Goal: Information Seeking & Learning: Learn about a topic

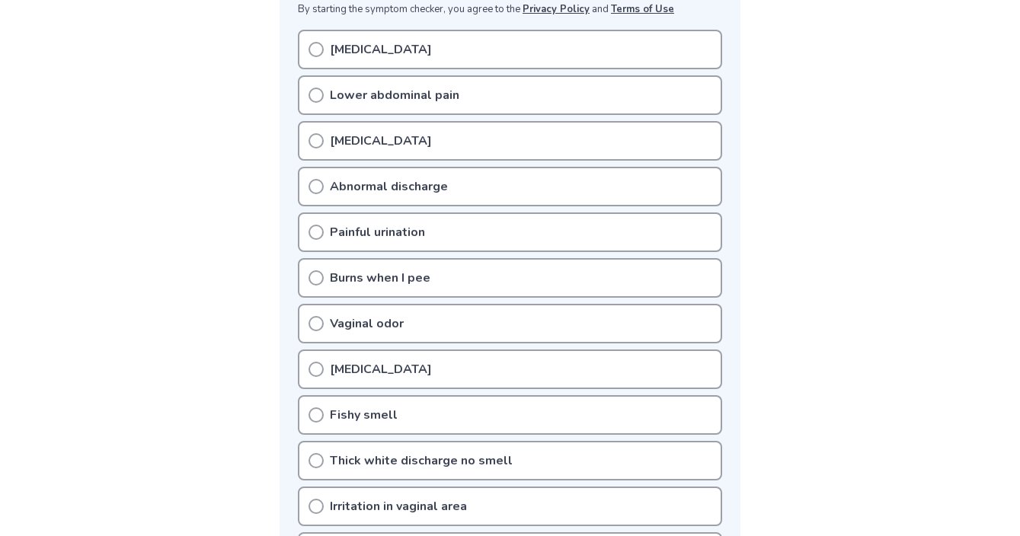
scroll to position [332, 0]
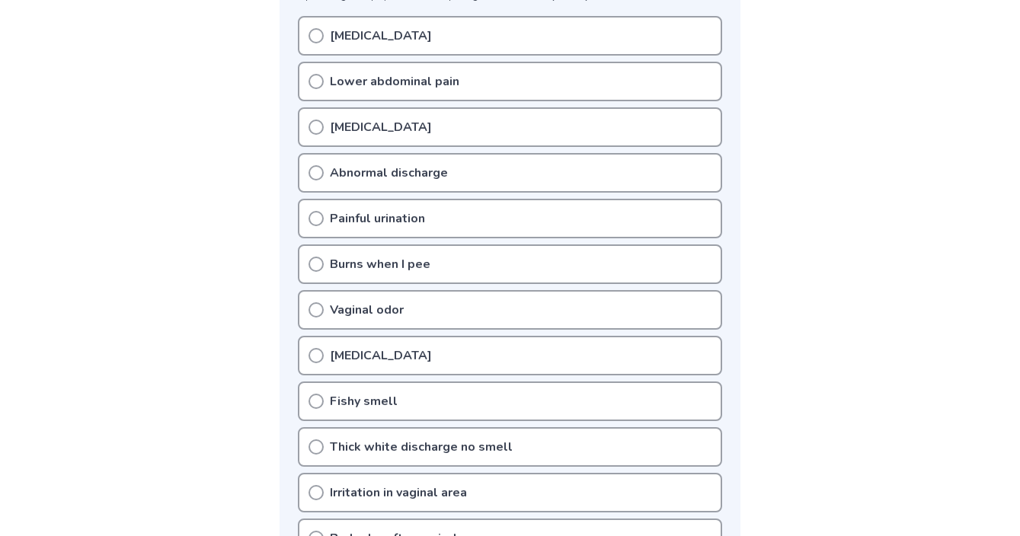
click at [389, 320] on div "Vaginal odor" at bounding box center [510, 310] width 424 height 40
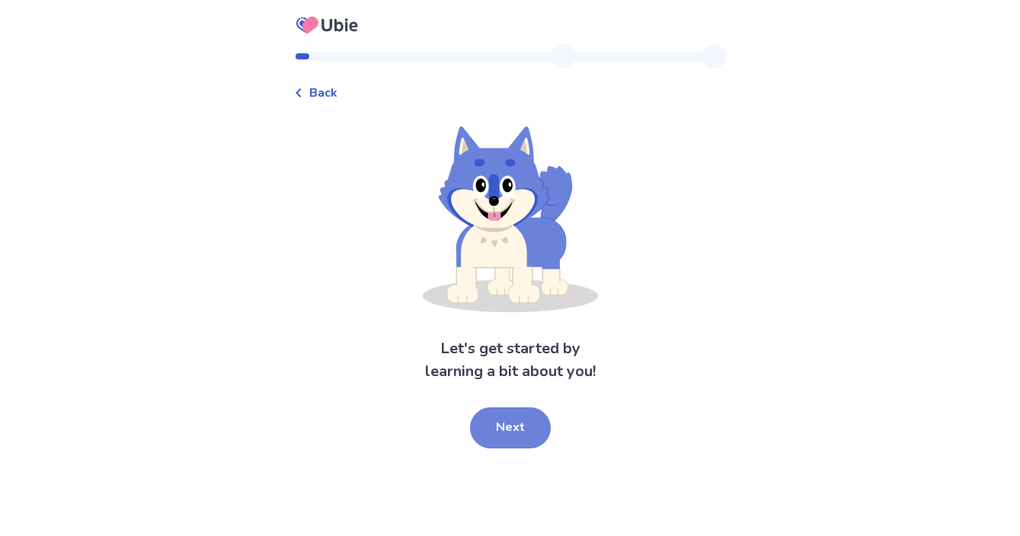
click at [516, 427] on button "Next" at bounding box center [510, 428] width 81 height 41
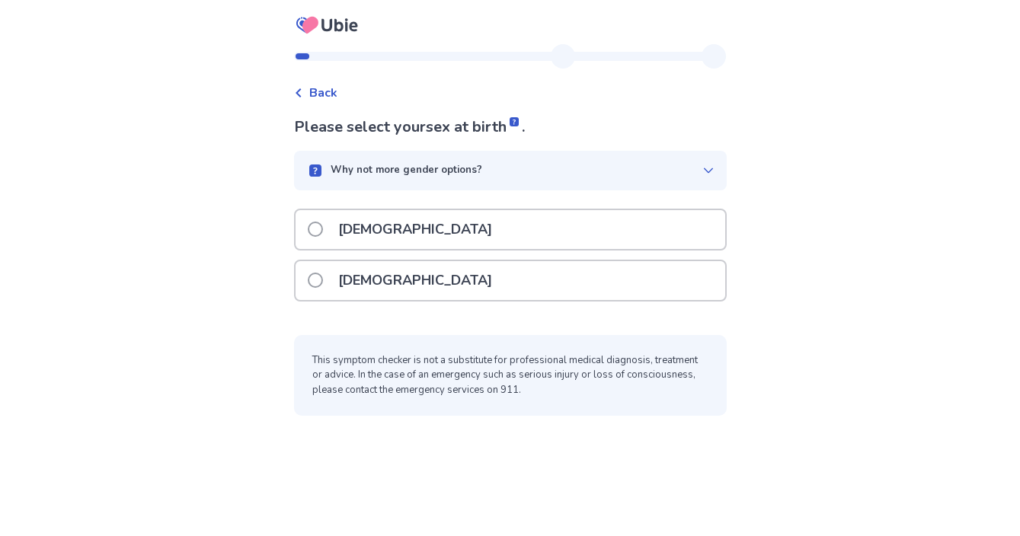
click at [414, 272] on div "[DEMOGRAPHIC_DATA]" at bounding box center [511, 280] width 430 height 39
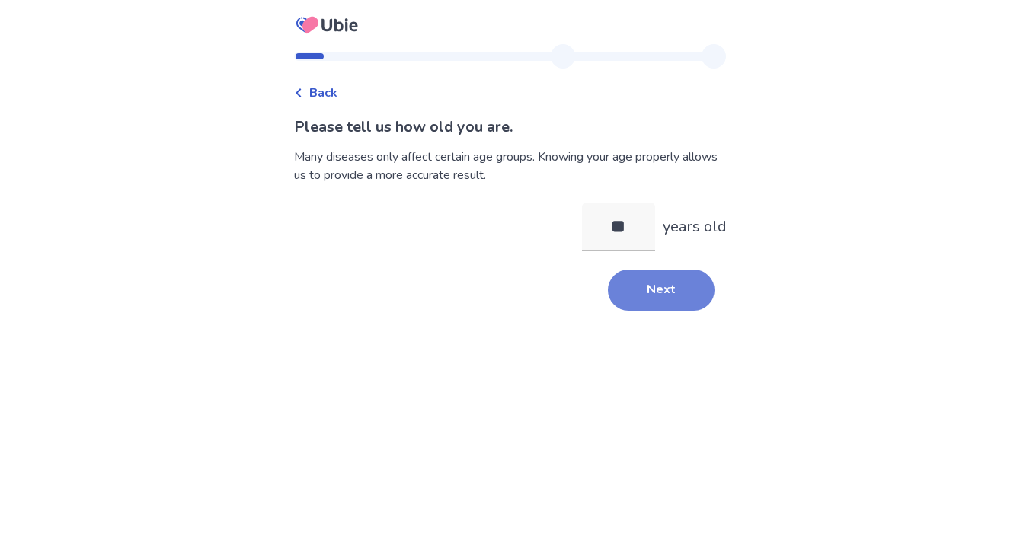
type input "**"
click at [678, 289] on button "Next" at bounding box center [661, 290] width 107 height 41
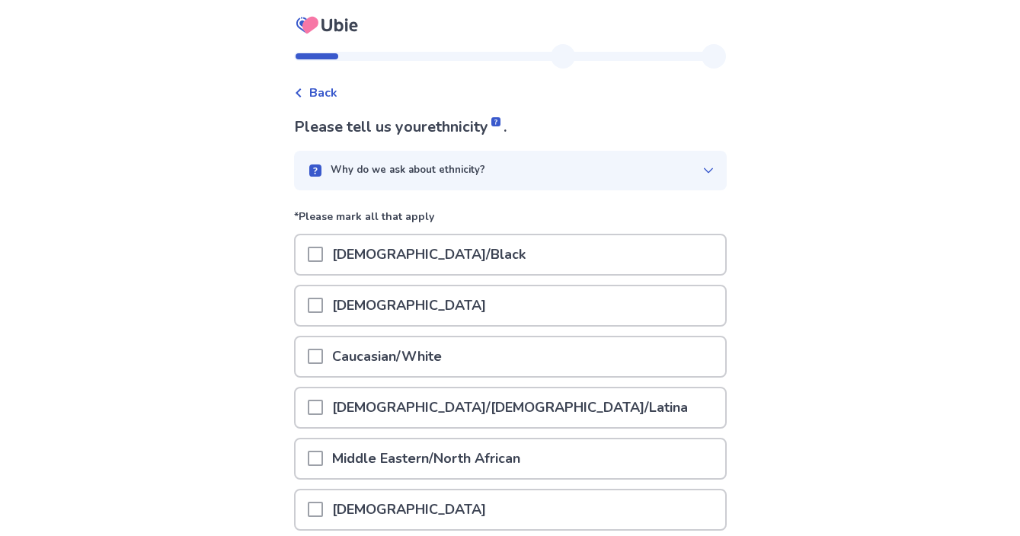
click at [461, 348] on div "Caucasian/White" at bounding box center [511, 356] width 430 height 39
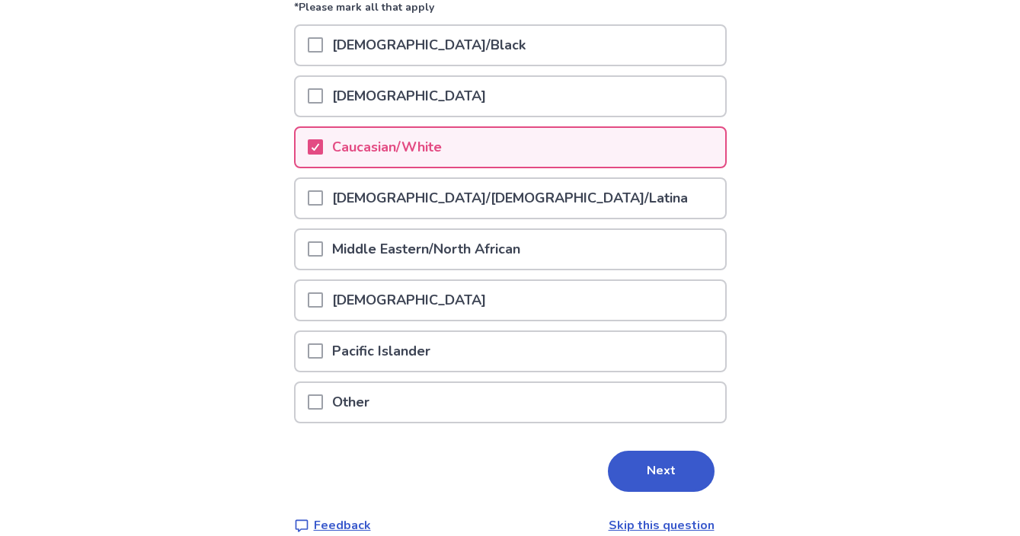
scroll to position [232, 0]
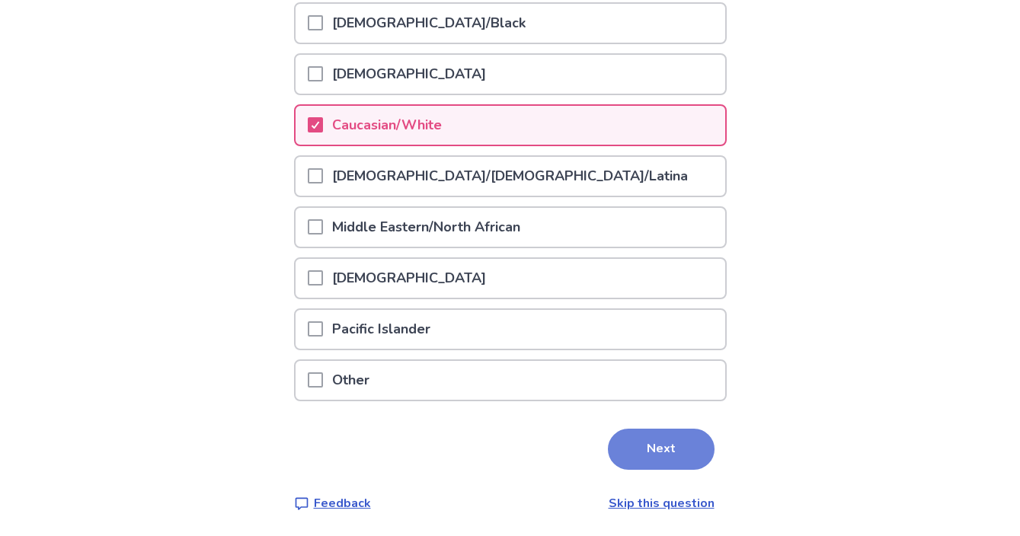
click at [661, 446] on button "Next" at bounding box center [661, 449] width 107 height 41
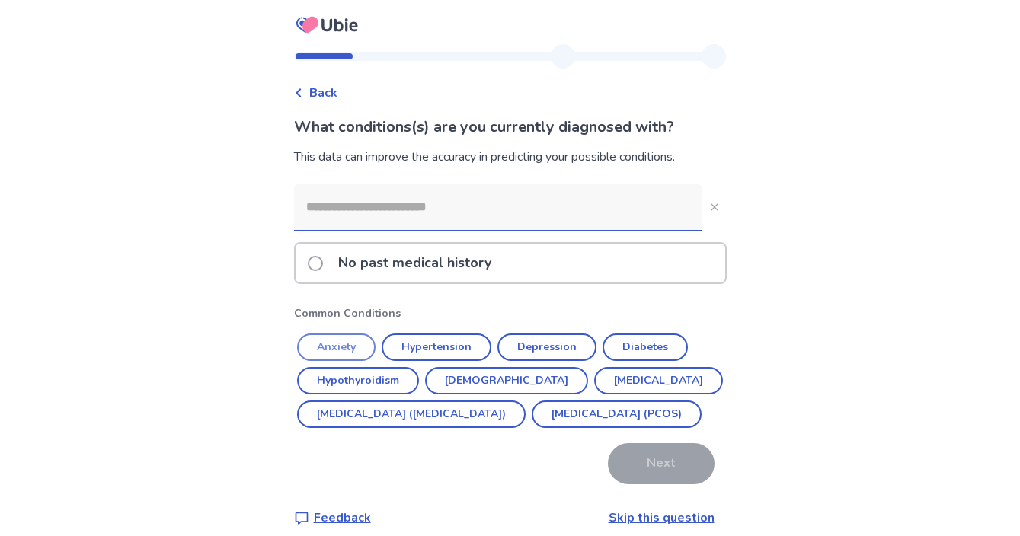
click at [361, 350] on button "Anxiety" at bounding box center [336, 347] width 78 height 27
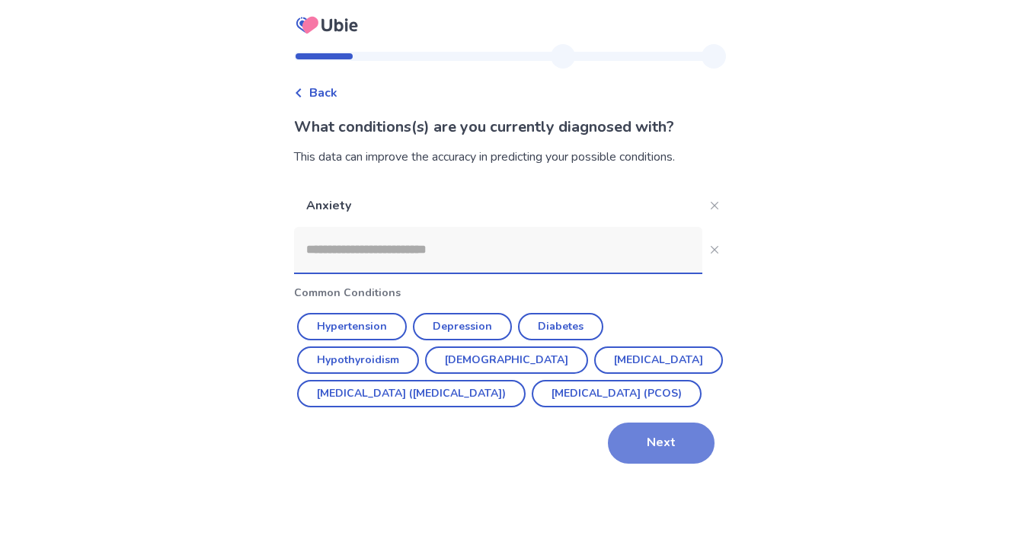
click at [652, 464] on button "Next" at bounding box center [661, 443] width 107 height 41
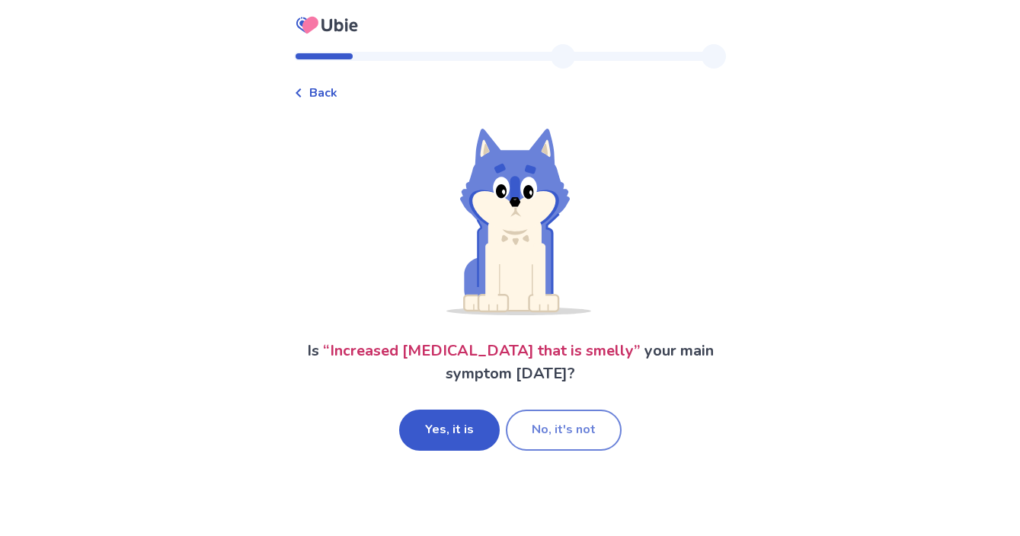
click at [548, 421] on button "No, it's not" at bounding box center [564, 430] width 116 height 41
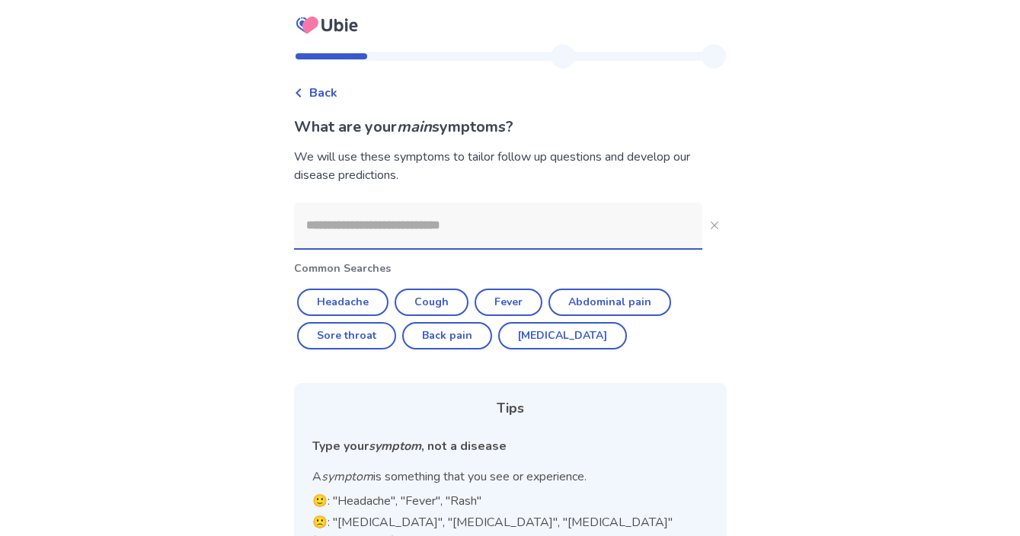
click at [436, 229] on input at bounding box center [498, 226] width 408 height 46
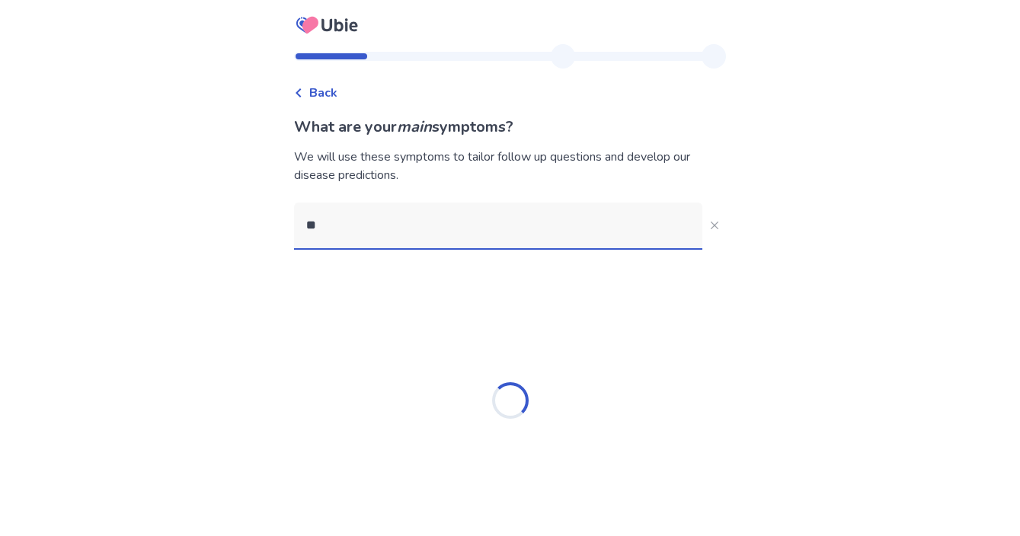
type input "***"
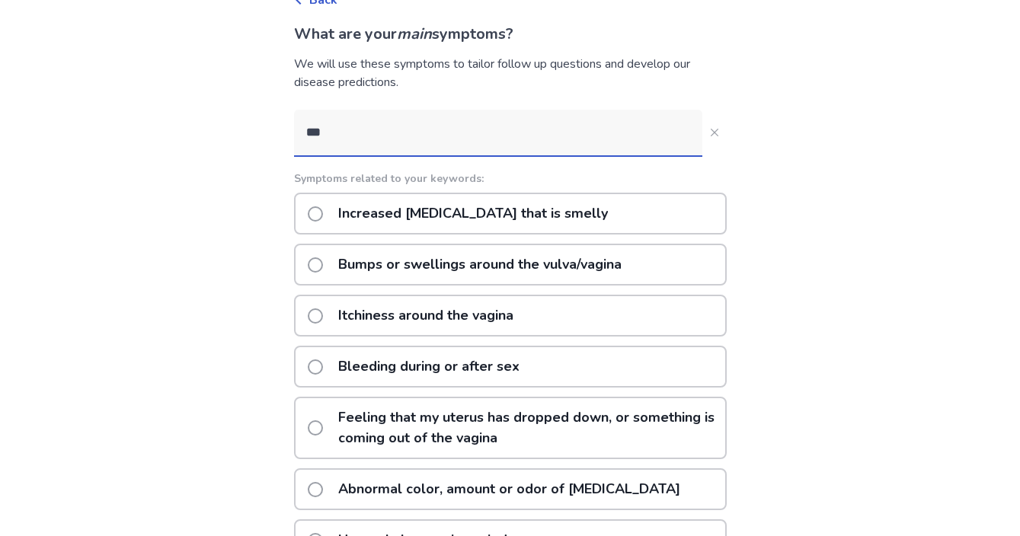
scroll to position [94, 0]
click at [456, 309] on p "Itchiness around the vagina" at bounding box center [426, 315] width 194 height 39
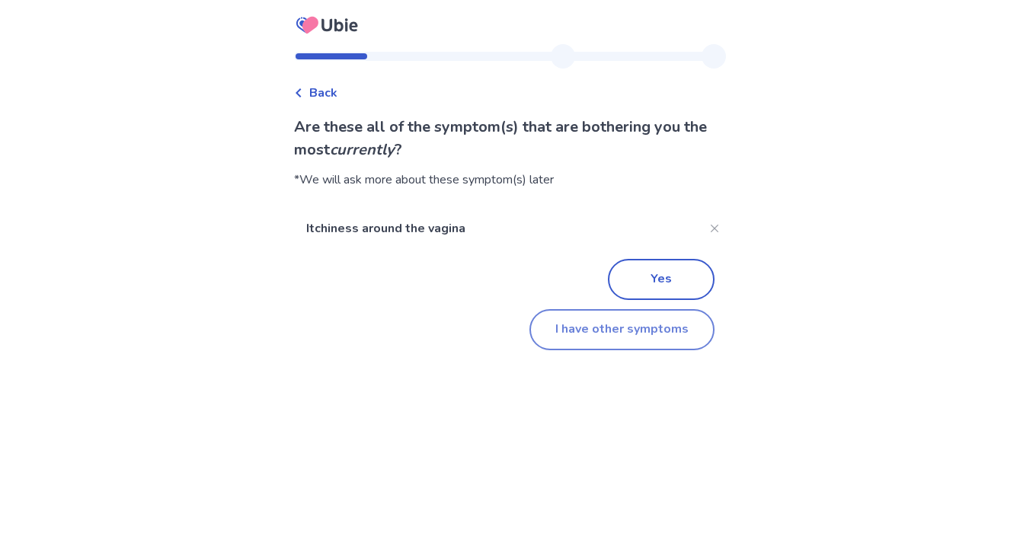
click at [605, 329] on button "I have other symptoms" at bounding box center [621, 329] width 185 height 41
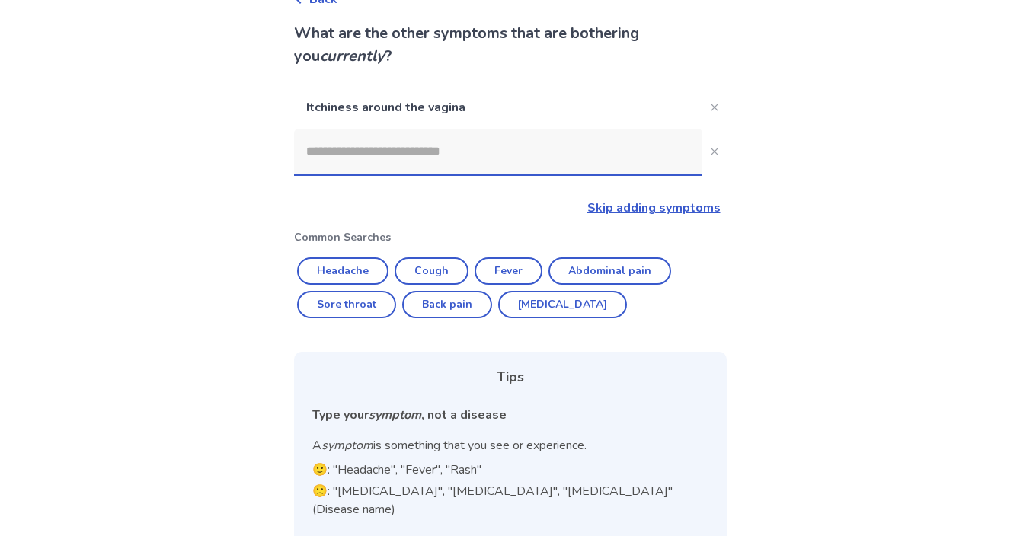
click at [413, 161] on input at bounding box center [498, 152] width 408 height 46
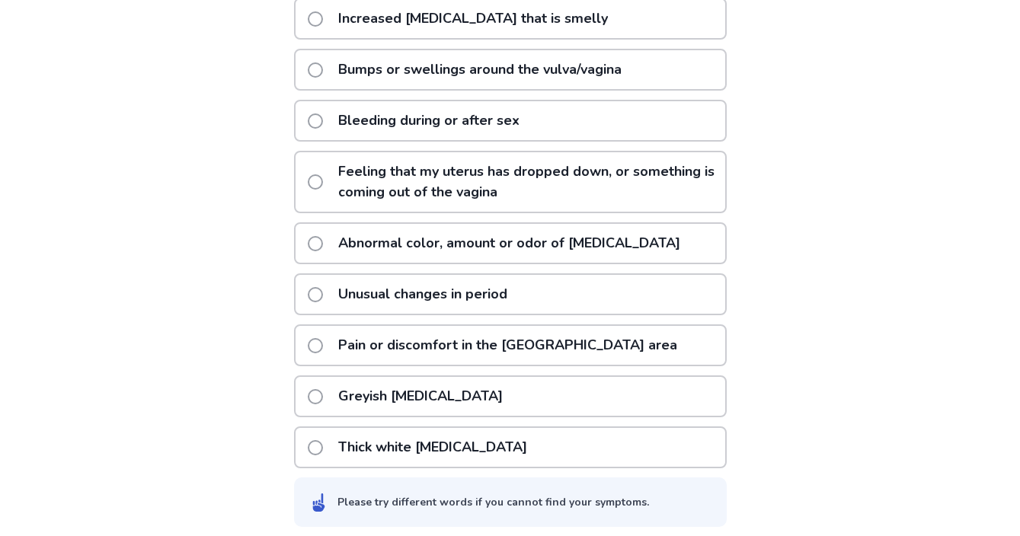
scroll to position [360, 0]
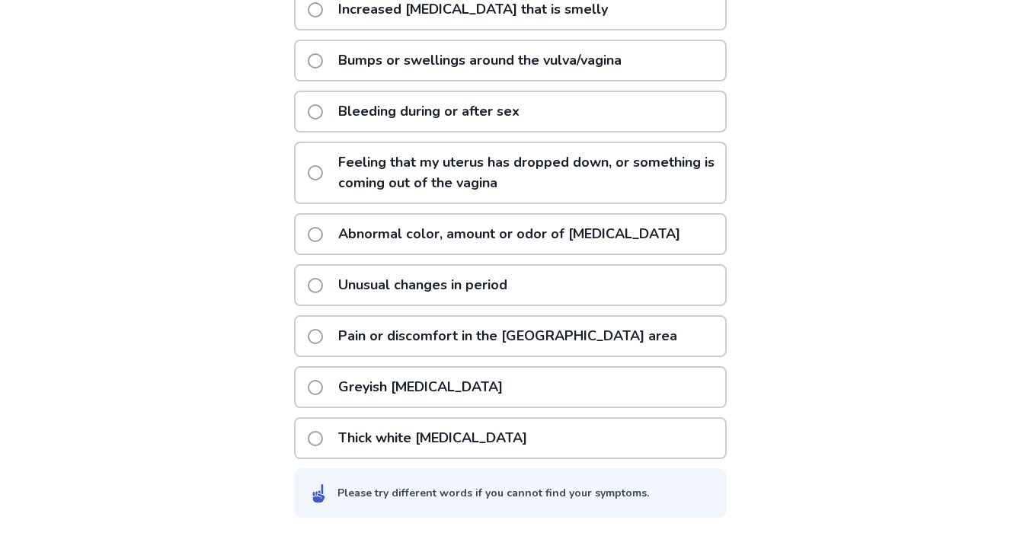
type input "***"
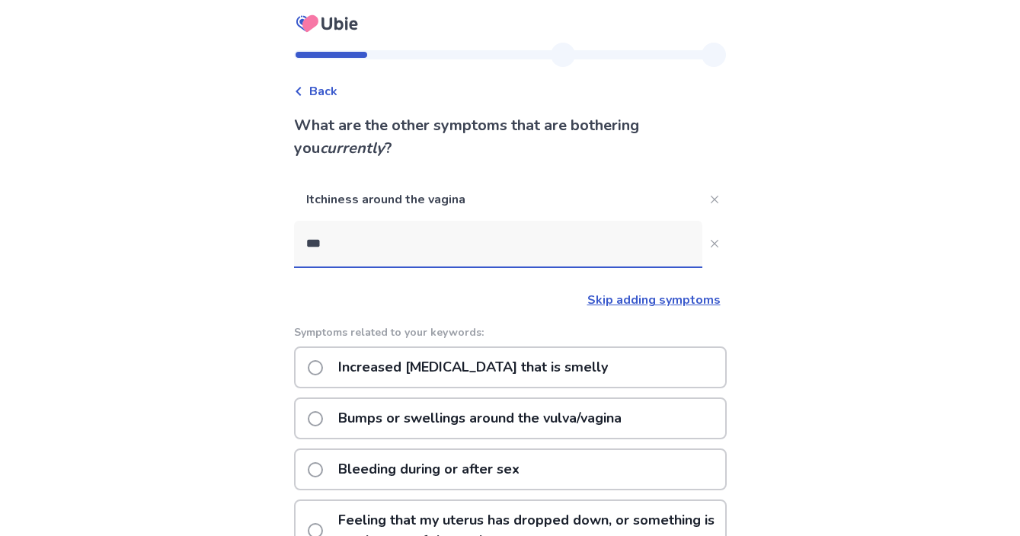
scroll to position [0, 0]
